Goal: Information Seeking & Learning: Learn about a topic

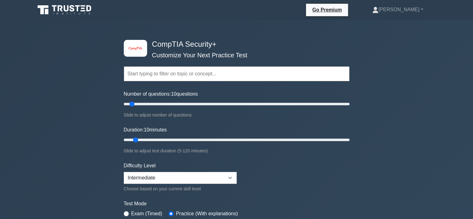
click at [90, 109] on div "image/svg+xml CompTIA Security+ Customize Your Next Practice Test Topics Crypto…" at bounding box center [236, 217] width 473 height 395
click at [85, 127] on div "image/svg+xml CompTIA Security+ Customize Your Next Practice Test Topics Crypto…" at bounding box center [236, 217] width 473 height 395
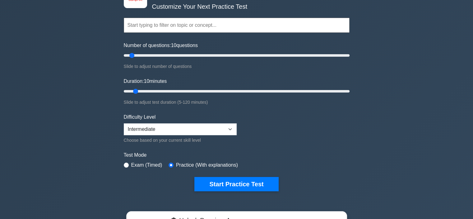
scroll to position [75, 0]
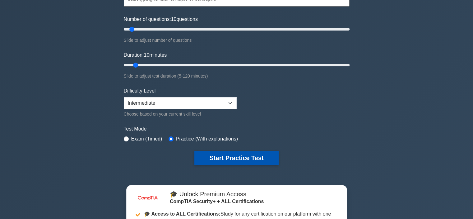
click at [206, 158] on button "Start Practice Test" at bounding box center [236, 157] width 84 height 14
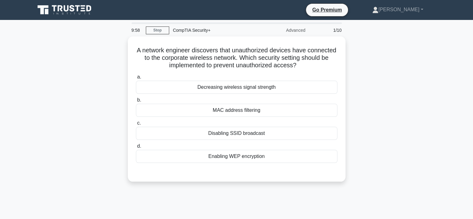
click at [400, 109] on div "A network engineer discovers that unauthorized devices have connected to the co…" at bounding box center [236, 112] width 410 height 152
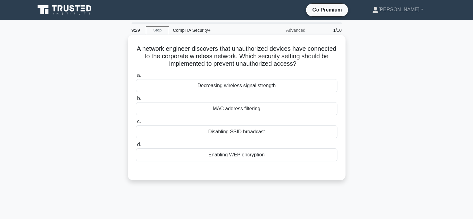
click at [332, 110] on div "MAC address filtering" at bounding box center [236, 108] width 201 height 13
click at [136, 100] on input "b. MAC address filtering" at bounding box center [136, 98] width 0 height 4
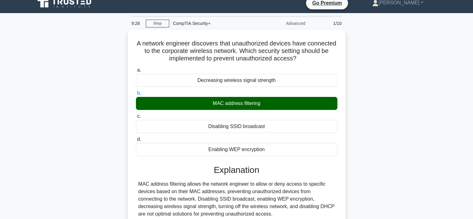
click at [374, 117] on div "A network engineer discovers that unauthorized devices have connected to the co…" at bounding box center [236, 150] width 410 height 240
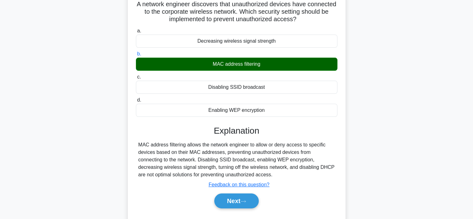
scroll to position [62, 0]
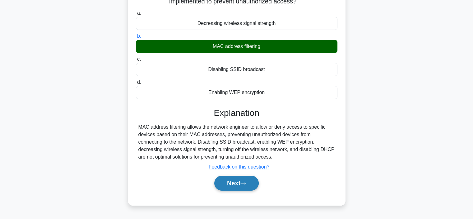
click at [252, 184] on button "Next" at bounding box center [236, 182] width 44 height 15
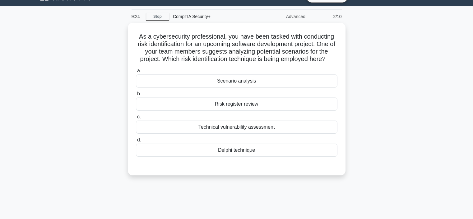
scroll to position [12, 0]
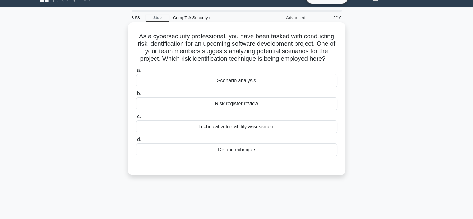
click at [280, 84] on div "Scenario analysis" at bounding box center [236, 80] width 201 height 13
click at [136, 72] on input "a. Scenario analysis" at bounding box center [136, 70] width 0 height 4
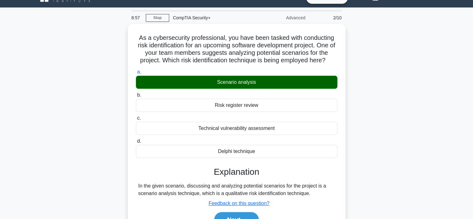
click at [349, 138] on div "As a cybersecurity professional, you have been tasked with conducting risk iden…" at bounding box center [236, 136] width 410 height 225
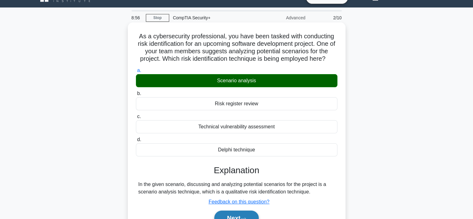
click at [253, 213] on button "Next" at bounding box center [236, 217] width 44 height 15
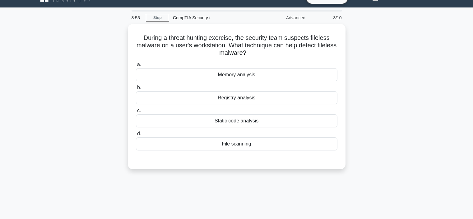
click at [400, 139] on div "During a threat hunting exercise, the security team suspects fileless malware o…" at bounding box center [236, 100] width 410 height 152
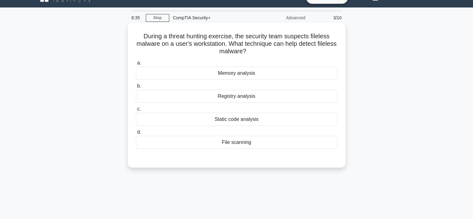
click at [326, 124] on div "Static code analysis" at bounding box center [236, 119] width 201 height 13
click at [136, 111] on input "c. Static code analysis" at bounding box center [136, 109] width 0 height 4
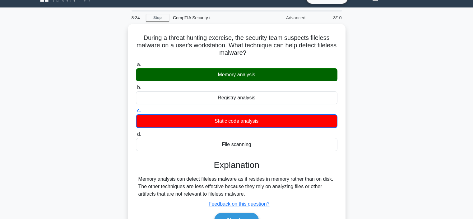
click at [373, 122] on div "During a threat hunting exercise, the security team suspects fileless malware o…" at bounding box center [236, 136] width 410 height 225
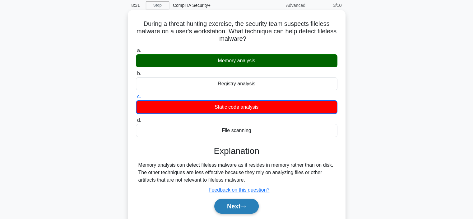
click at [258, 206] on button "Next" at bounding box center [236, 205] width 44 height 15
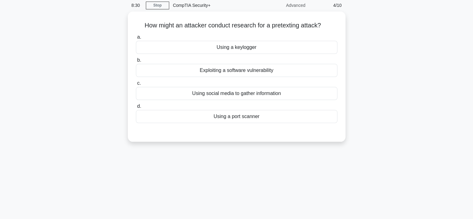
click at [409, 138] on div "How might an attacker conduct research for a pretexting attack? .spinner_0XTQ{t…" at bounding box center [236, 80] width 410 height 137
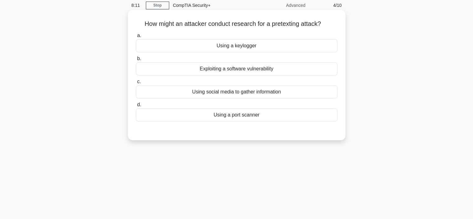
click at [326, 94] on div "Using social media to gather information" at bounding box center [236, 91] width 201 height 13
click at [136, 84] on input "c. Using social media to gather information" at bounding box center [136, 82] width 0 height 4
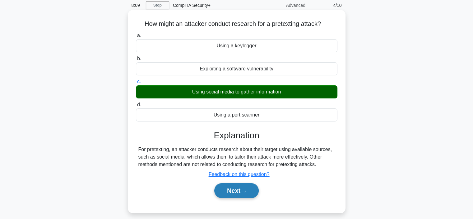
click at [234, 193] on button "Next" at bounding box center [236, 190] width 44 height 15
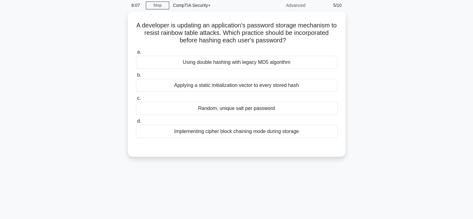
click at [383, 138] on div "A developer is updating an application's password storage mechanism to resist r…" at bounding box center [236, 88] width 410 height 152
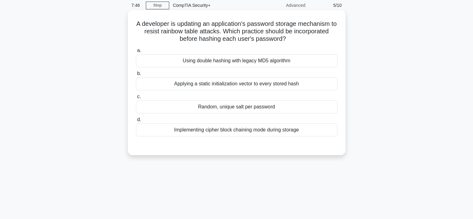
click at [310, 130] on div "Implementing cipher block chaining mode during storage" at bounding box center [236, 129] width 201 height 13
click at [136, 122] on input "d. Implementing cipher block chaining mode during storage" at bounding box center [136, 120] width 0 height 4
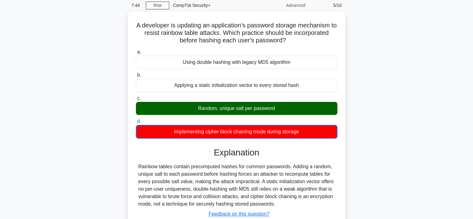
click at [349, 129] on div "A developer is updating an application's password storage mechanism to resist r…" at bounding box center [236, 136] width 410 height 248
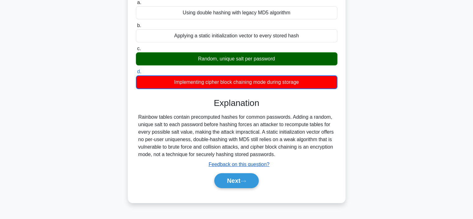
scroll to position [75, 0]
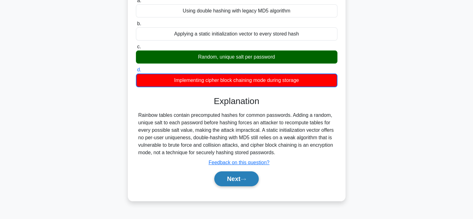
click at [243, 179] on icon at bounding box center [243, 178] width 6 height 3
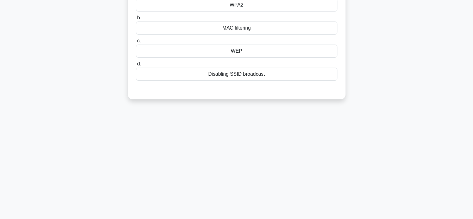
click at [371, 107] on div "A company wants to prevent unauthorized access to its wireless network. Which e…" at bounding box center [236, 34] width 410 height 145
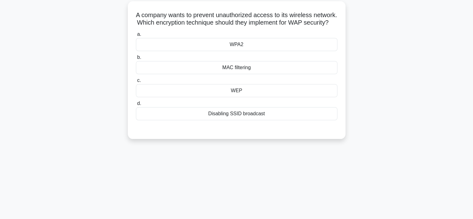
scroll to position [25, 0]
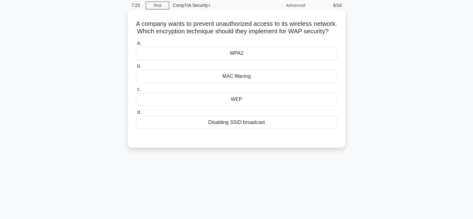
click at [303, 60] on div "WPA2" at bounding box center [236, 53] width 201 height 13
click at [136, 45] on input "a. WPA2" at bounding box center [136, 43] width 0 height 4
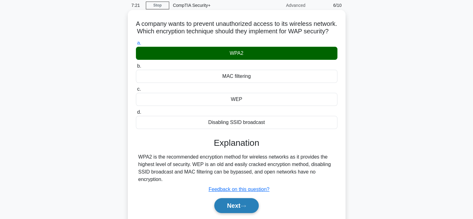
click at [250, 210] on button "Next" at bounding box center [236, 205] width 44 height 15
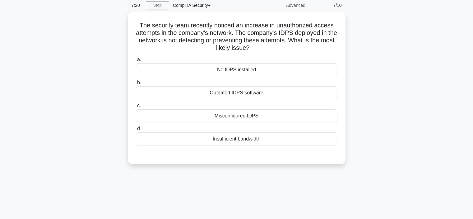
click at [412, 134] on div "The security team recently noticed an increase in unauthorized access attempts …" at bounding box center [236, 92] width 410 height 160
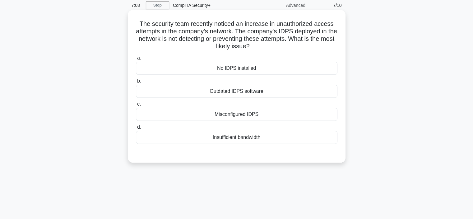
click at [311, 109] on div "Misconfigured IDPS" at bounding box center [236, 114] width 201 height 13
click at [136, 106] on input "c. Misconfigured IDPS" at bounding box center [136, 104] width 0 height 4
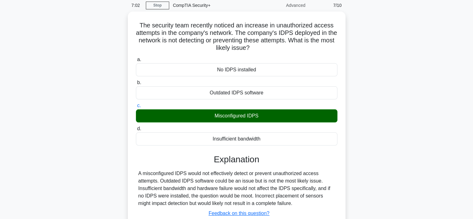
click at [375, 139] on div "The security team recently noticed an increase in unauthorized access attempts …" at bounding box center [236, 135] width 410 height 247
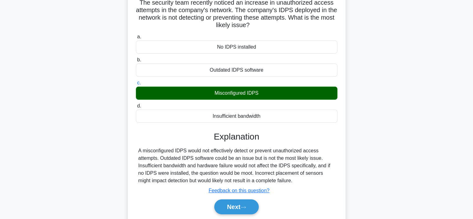
scroll to position [50, 0]
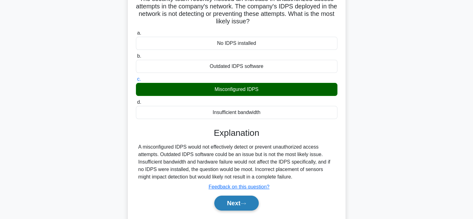
click at [248, 206] on button "Next" at bounding box center [236, 202] width 44 height 15
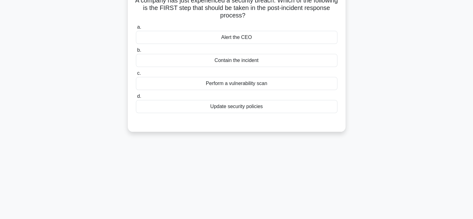
click at [376, 143] on div "6:59 Stop CompTIA Security+ Advanced 8/10 A company has just experienced a secu…" at bounding box center [236, 128] width 410 height 311
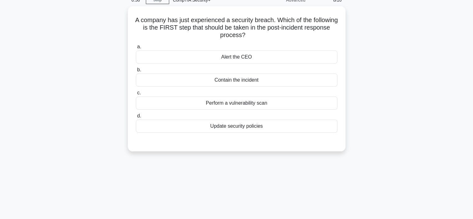
scroll to position [25, 0]
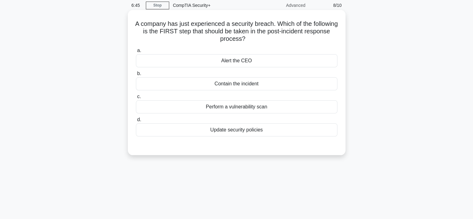
click at [315, 83] on div "Contain the incident" at bounding box center [236, 83] width 201 height 13
click at [136, 76] on input "b. Contain the incident" at bounding box center [136, 74] width 0 height 4
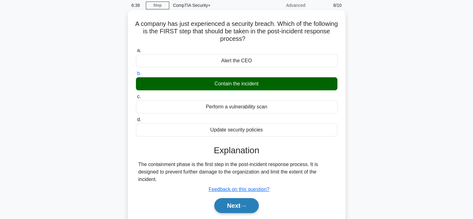
click at [252, 198] on button "Next" at bounding box center [236, 205] width 44 height 15
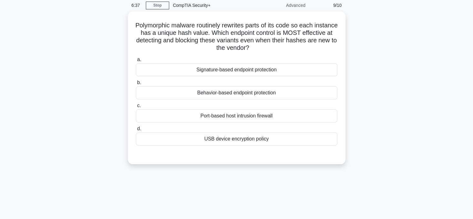
click at [393, 137] on div "Polymorphic malware routinely rewrites parts of its code so each instance has a…" at bounding box center [236, 92] width 410 height 160
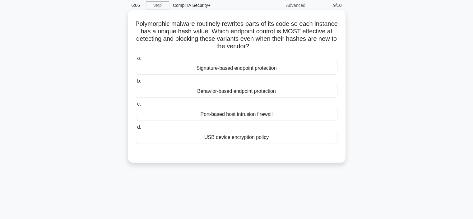
click at [299, 90] on div "Behavior-based endpoint protection" at bounding box center [236, 91] width 201 height 13
click at [136, 83] on input "b. Behavior-based endpoint protection" at bounding box center [136, 81] width 0 height 4
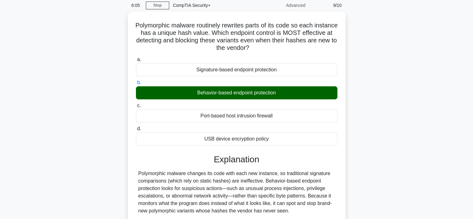
click at [375, 124] on div "Polymorphic malware routinely rewrites parts of its code so each instance has a…" at bounding box center [236, 169] width 410 height 314
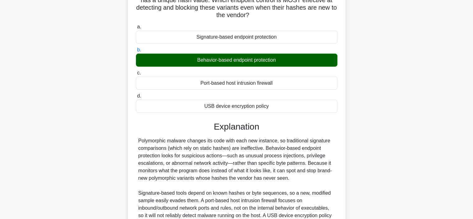
scroll to position [62, 0]
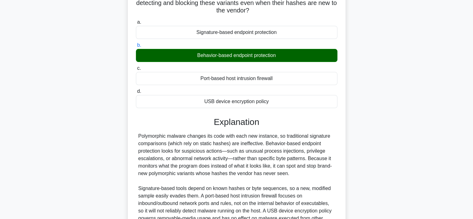
click at [59, 166] on div "Polymorphic malware routinely rewrites parts of its code so each instance has a…" at bounding box center [236, 131] width 410 height 314
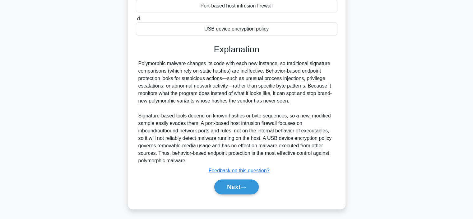
scroll to position [134, 0]
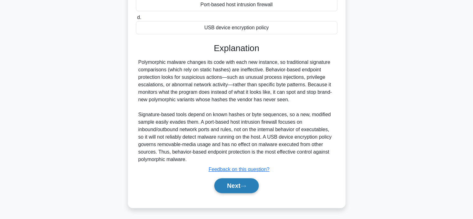
click at [217, 185] on button "Next" at bounding box center [236, 185] width 44 height 15
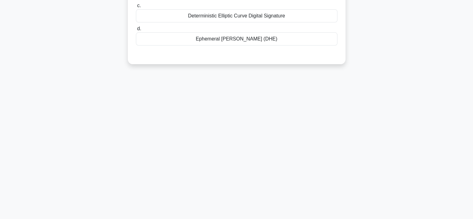
click at [95, 138] on div "5:50 Stop CompTIA Security+ Advanced 10/10 During a secure web session, which k…" at bounding box center [236, 60] width 410 height 311
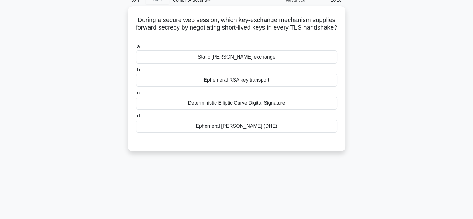
scroll to position [30, 0]
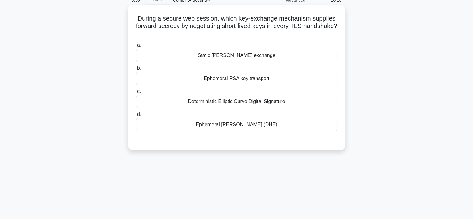
click at [221, 56] on div "Static [PERSON_NAME] exchange" at bounding box center [236, 55] width 201 height 13
click at [136, 47] on input "a. Static [PERSON_NAME] exchange" at bounding box center [136, 45] width 0 height 4
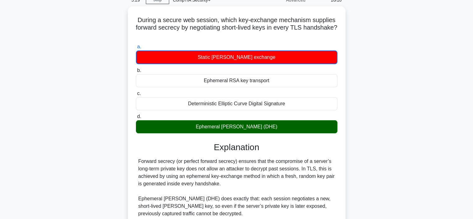
click at [375, 161] on div "During a secure web session, which key-exchange mechanism supplies forward secr…" at bounding box center [236, 178] width 410 height 345
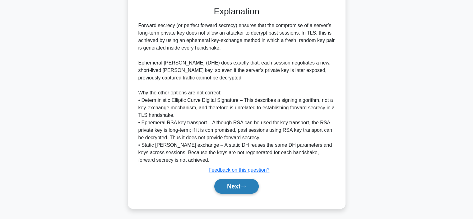
scroll to position [165, 0]
click at [224, 187] on button "Next" at bounding box center [236, 185] width 44 height 15
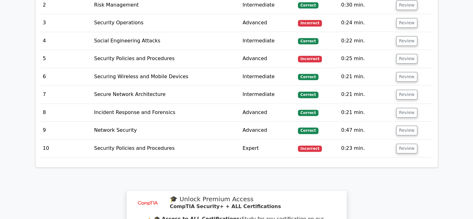
scroll to position [783, 0]
